Goal: Transaction & Acquisition: Purchase product/service

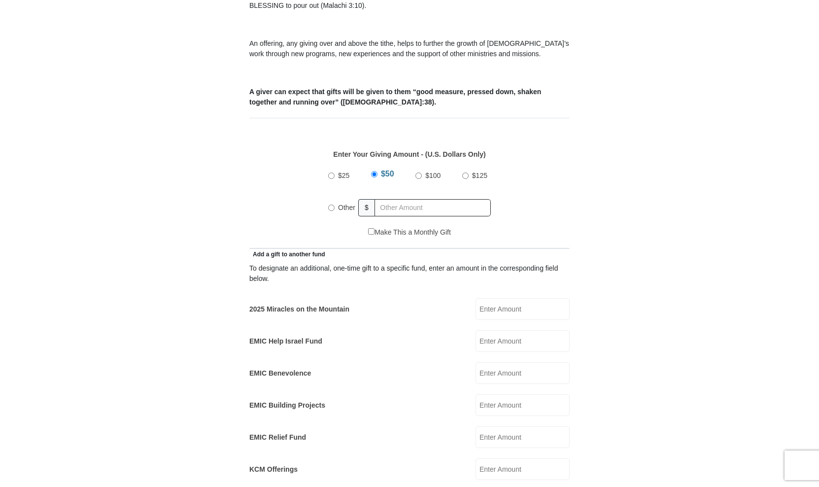
scroll to position [345, 0]
click at [347, 171] on span "$25" at bounding box center [343, 175] width 11 height 8
click at [335, 172] on input "$25" at bounding box center [331, 175] width 6 height 6
radio input "true"
click at [525, 297] on input "2025 Miracles on the Mountain" at bounding box center [523, 308] width 94 height 22
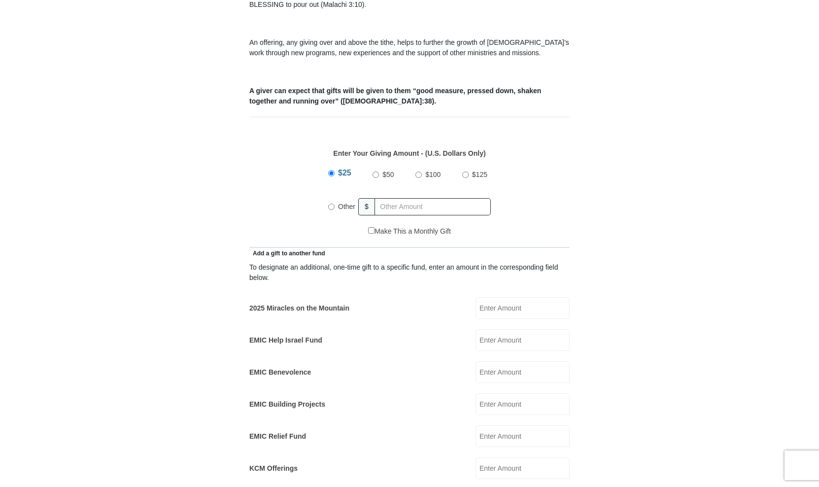
click at [332, 170] on input "$25" at bounding box center [331, 173] width 6 height 6
click at [328, 162] on div "$25 $50 $100 $125 Other $" at bounding box center [409, 194] width 172 height 64
click at [342, 169] on span "$25" at bounding box center [344, 173] width 13 height 8
click at [335, 170] on input "$25" at bounding box center [331, 173] width 6 height 6
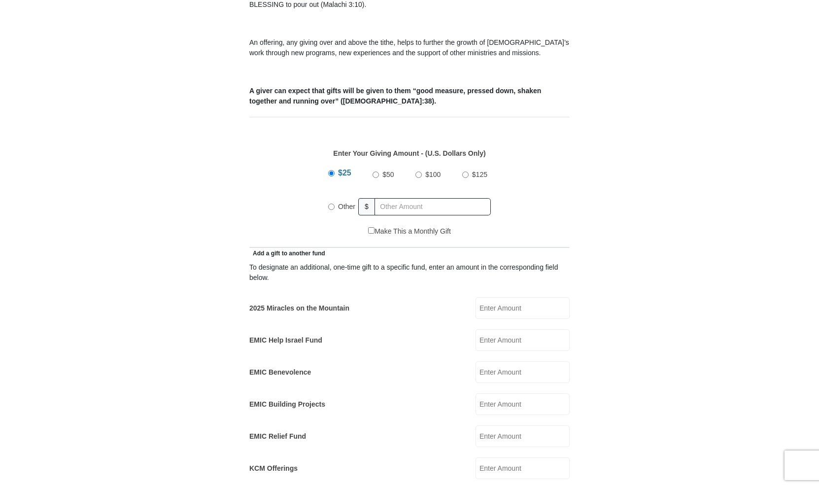
click at [335, 164] on label "$25" at bounding box center [345, 175] width 20 height 22
click at [334, 170] on input "$25" at bounding box center [331, 173] width 6 height 6
click at [332, 170] on input "$25" at bounding box center [331, 173] width 6 height 6
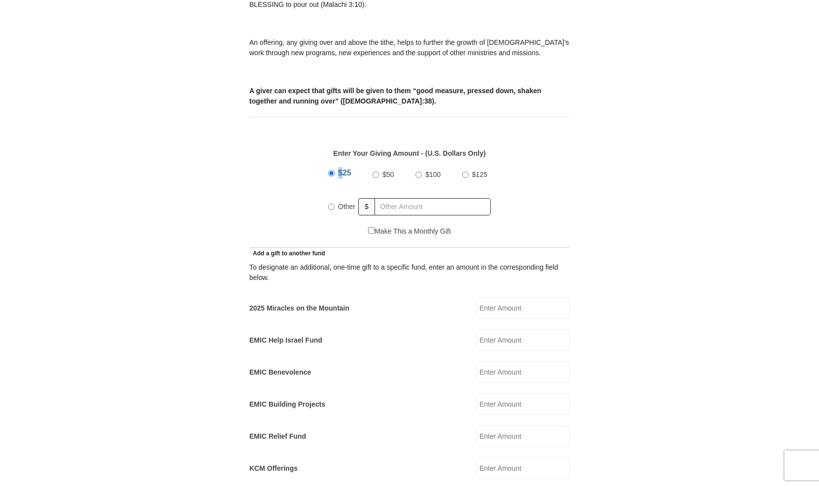
click at [329, 170] on input "$25" at bounding box center [331, 173] width 6 height 6
click at [333, 170] on input "$25" at bounding box center [331, 173] width 6 height 6
click at [332, 170] on input "$25" at bounding box center [331, 173] width 6 height 6
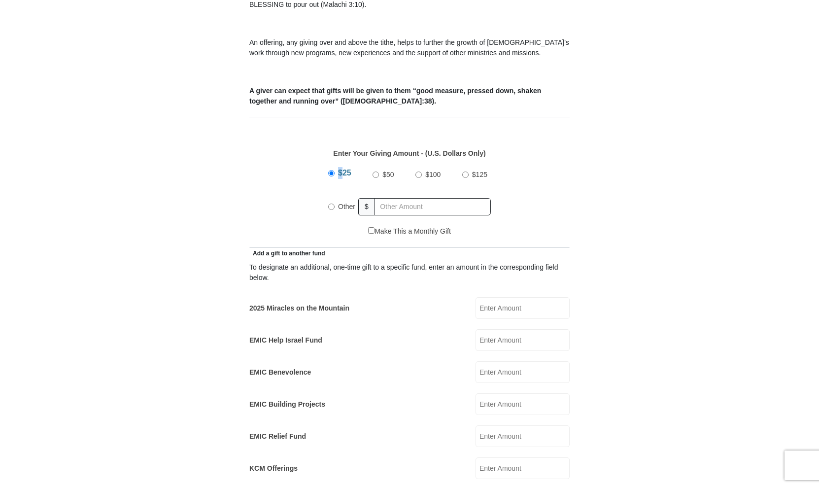
click at [332, 170] on input "$25" at bounding box center [331, 173] width 6 height 6
click at [331, 170] on input "$25" at bounding box center [331, 173] width 6 height 6
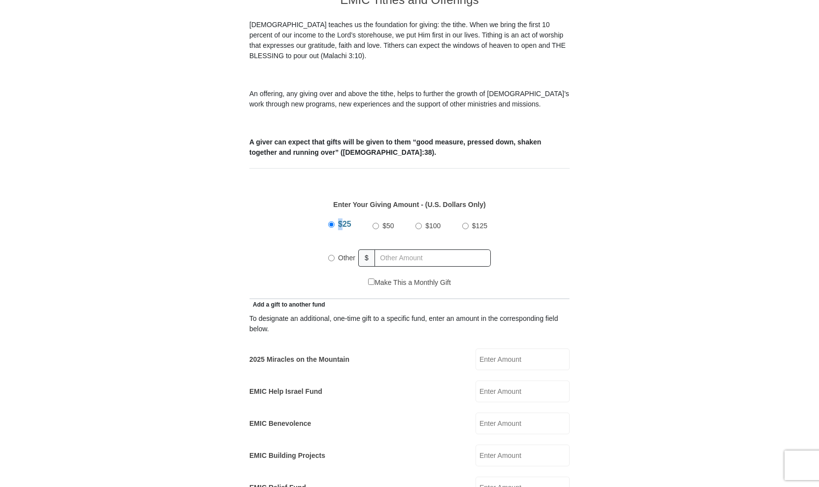
scroll to position [288, 0]
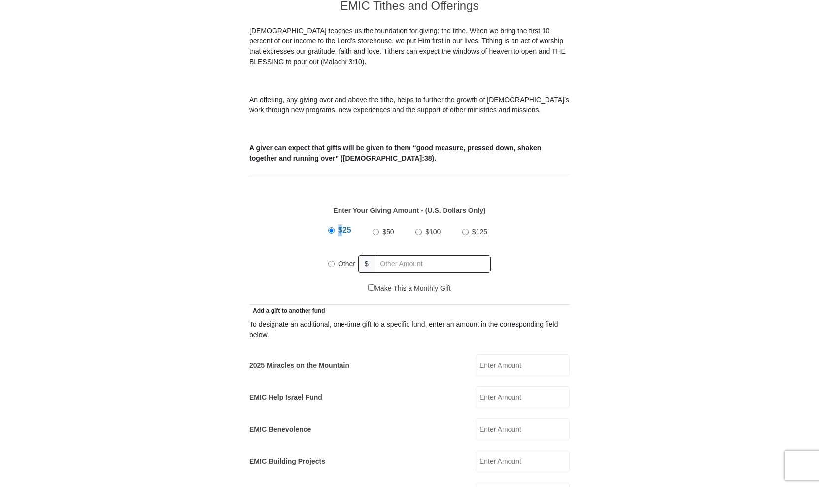
click at [334, 227] on input "$25" at bounding box center [331, 230] width 6 height 6
click at [335, 222] on label "$25" at bounding box center [345, 232] width 20 height 22
click at [334, 227] on input "$25" at bounding box center [331, 230] width 6 height 6
click at [479, 206] on strong "Enter Your Giving Amount - (U.S. Dollars Only)" at bounding box center [409, 210] width 152 height 8
click at [331, 227] on input "$25" at bounding box center [331, 230] width 6 height 6
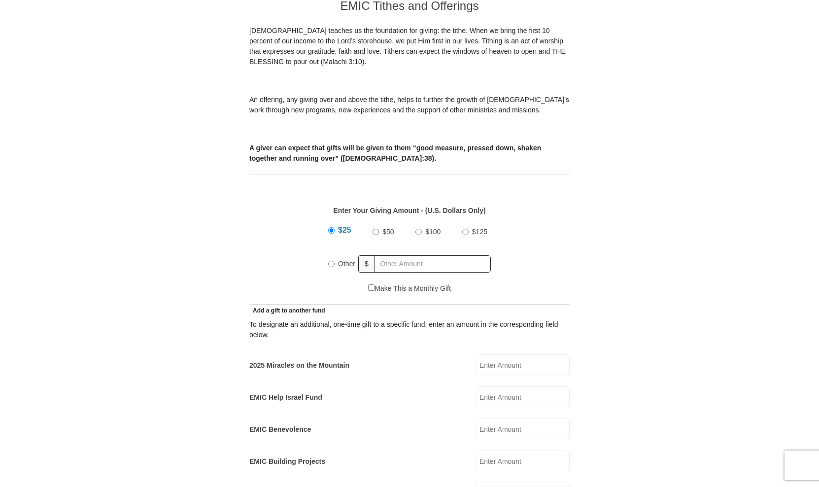
click at [331, 227] on input "$25" at bounding box center [331, 230] width 6 height 6
drag, startPoint x: 331, startPoint y: 220, endPoint x: 341, endPoint y: 204, distance: 18.8
click at [331, 227] on input "$25" at bounding box center [331, 230] width 6 height 6
click at [343, 226] on span "$25" at bounding box center [344, 230] width 13 height 8
click at [335, 227] on input "$25" at bounding box center [331, 230] width 6 height 6
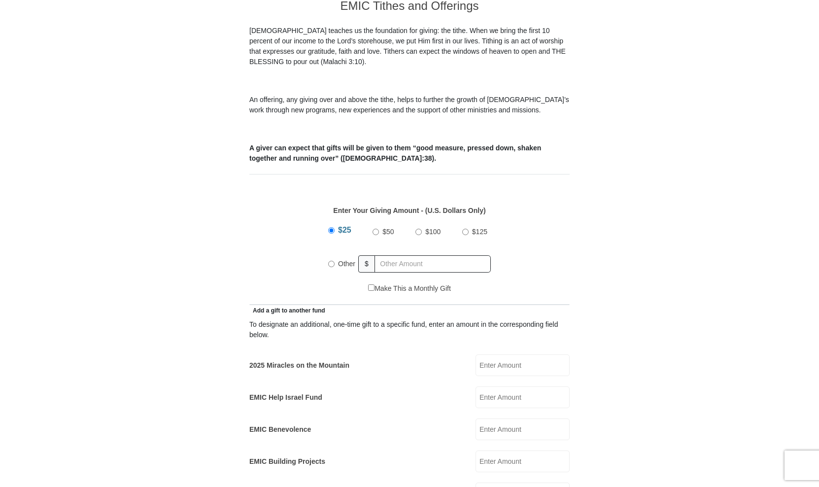
click at [343, 226] on span "$25" at bounding box center [344, 230] width 13 height 8
click at [335, 227] on input "$25" at bounding box center [331, 230] width 6 height 6
click at [333, 227] on input "$25" at bounding box center [331, 230] width 6 height 6
